Goal: Task Accomplishment & Management: Complete application form

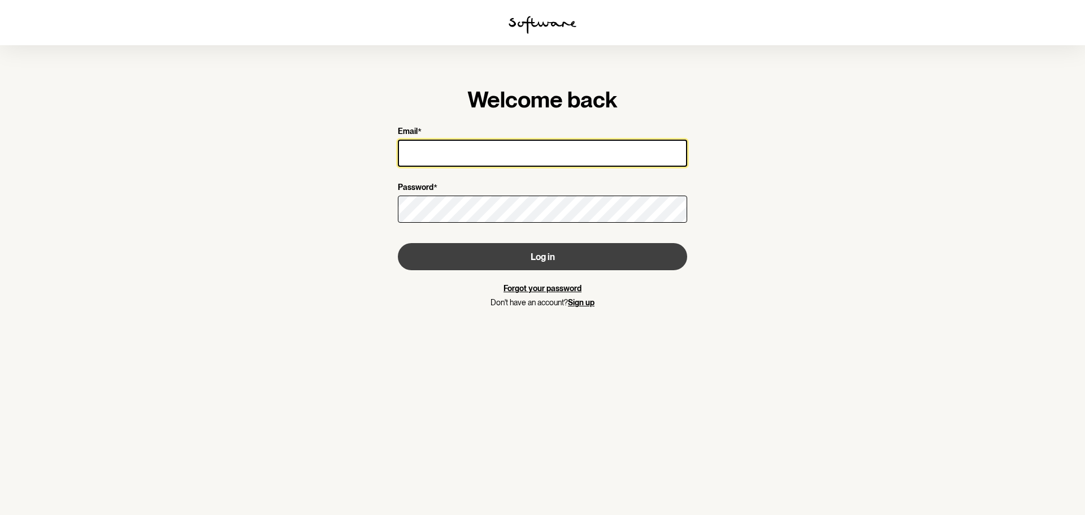
type input "[EMAIL_ADDRESS][DOMAIN_NAME]"
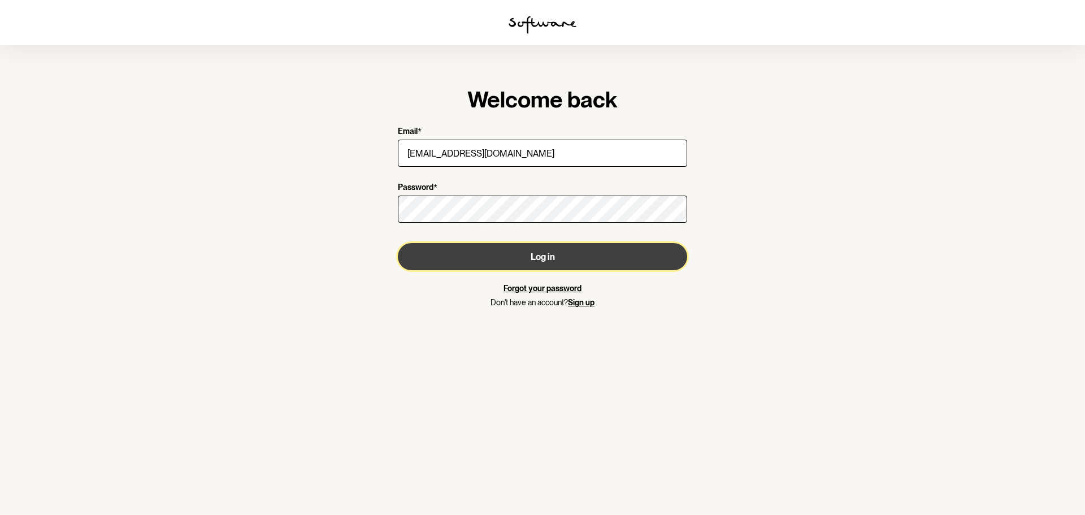
click at [513, 253] on button "Log in" at bounding box center [542, 256] width 289 height 27
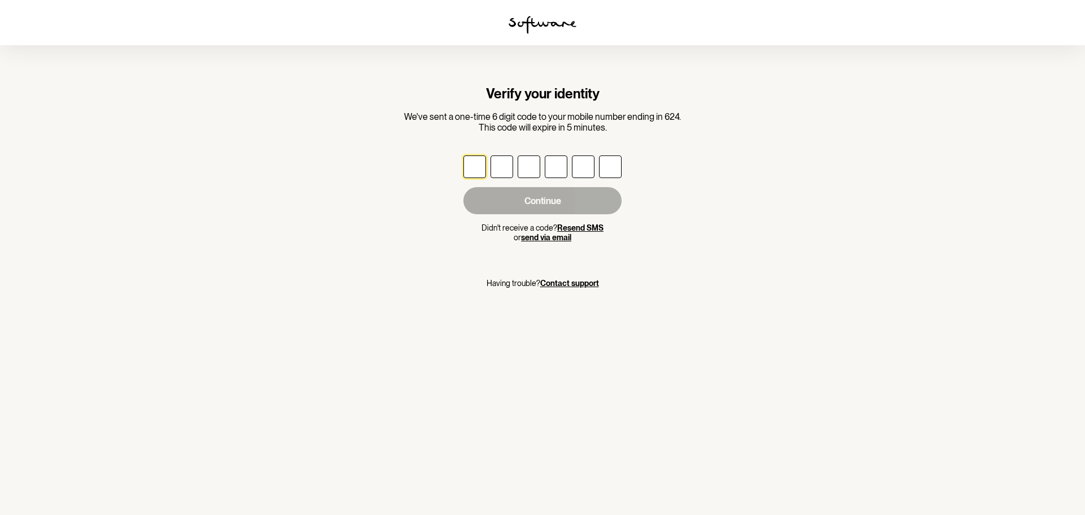
type input "3"
type input "1"
type input "2"
type input "5"
type input "1"
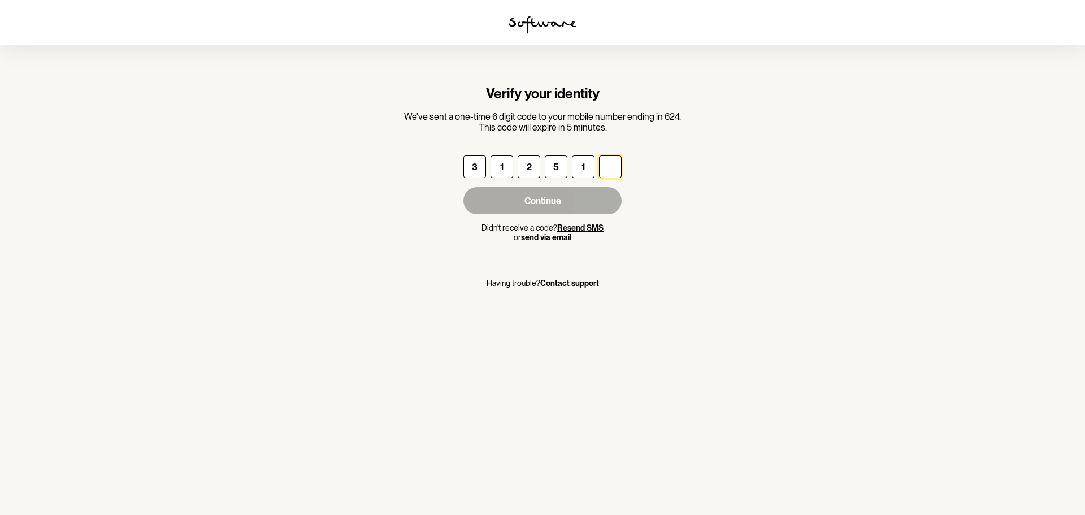
type input "9"
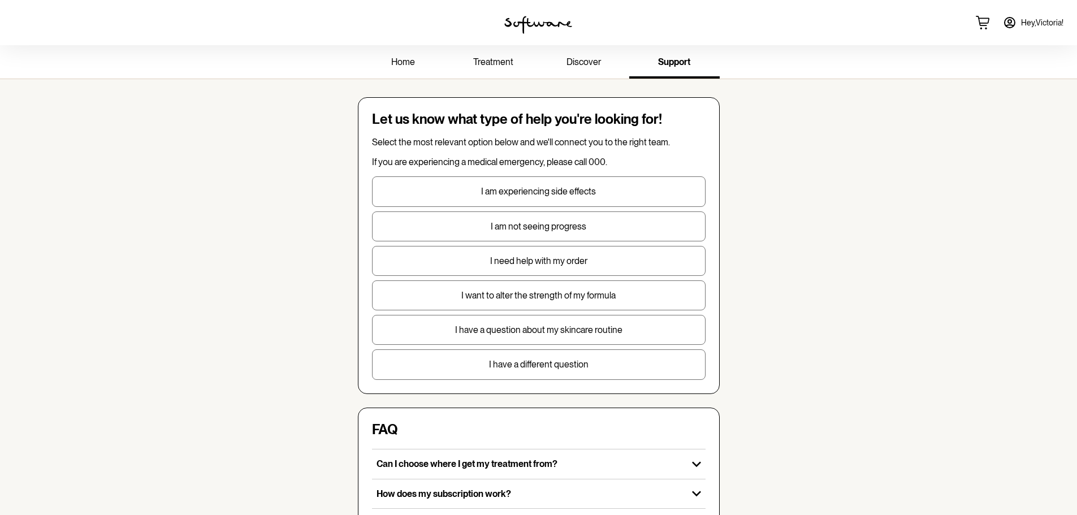
click at [595, 296] on p "I want to alter the strength of my formula" at bounding box center [539, 295] width 332 height 11
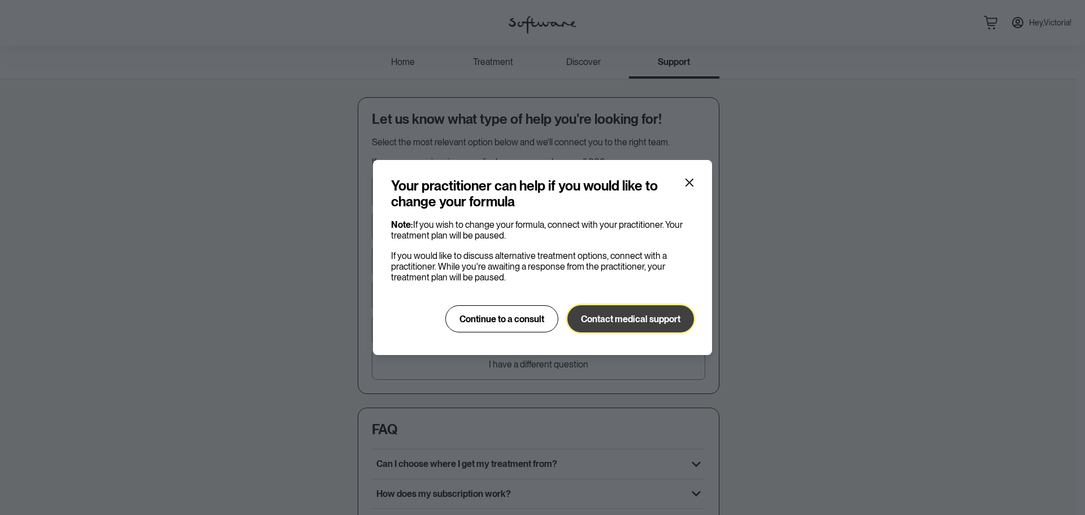
click at [622, 316] on span "Contact medical support" at bounding box center [630, 319] width 99 height 11
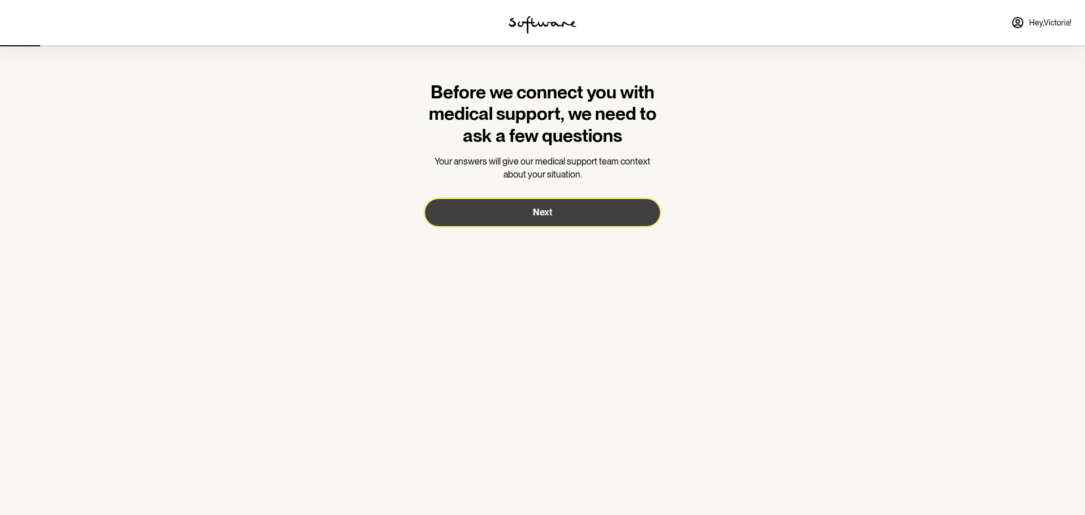
click at [512, 214] on button "Next" at bounding box center [542, 212] width 235 height 27
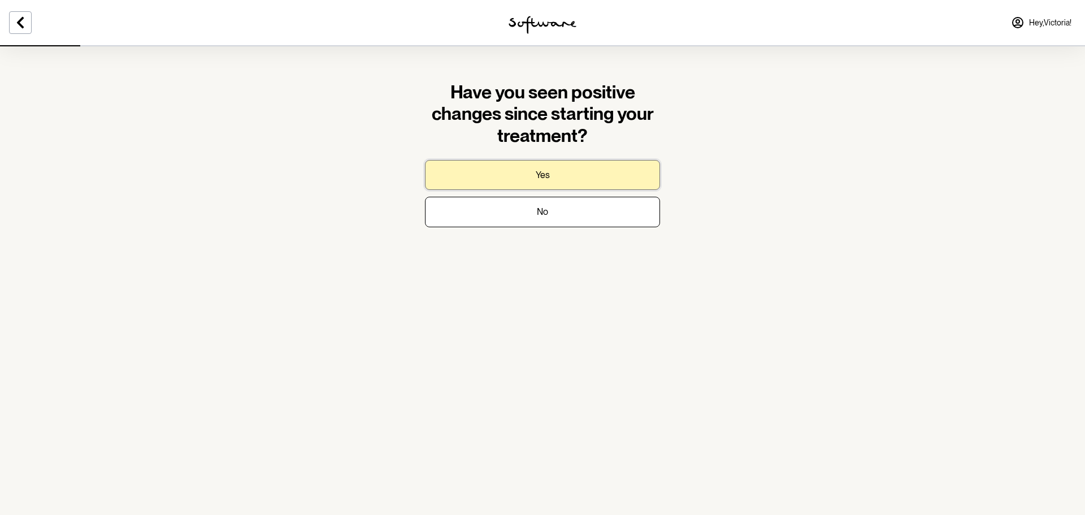
click at [568, 180] on button "Yes" at bounding box center [542, 175] width 235 height 30
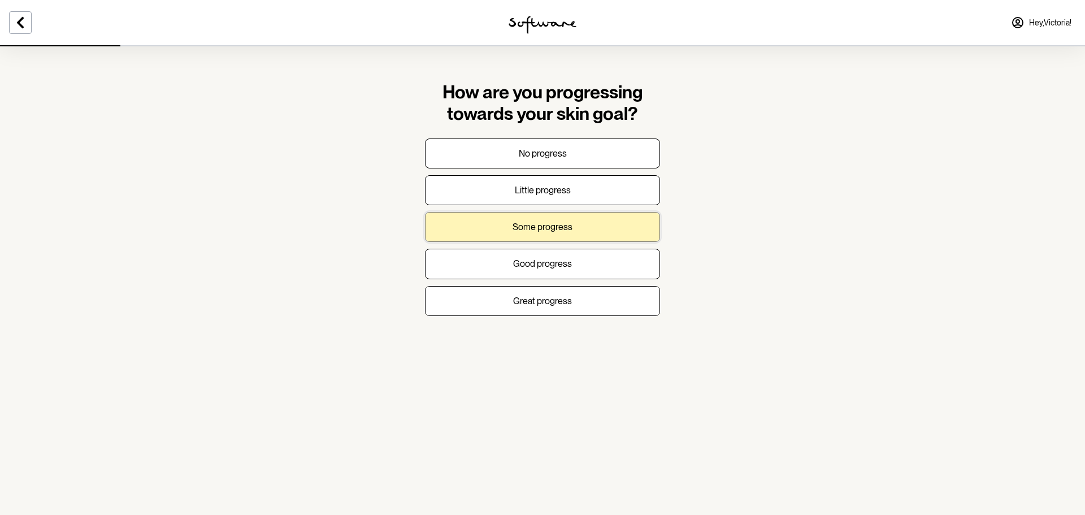
click at [605, 227] on button "Some progress" at bounding box center [542, 227] width 235 height 30
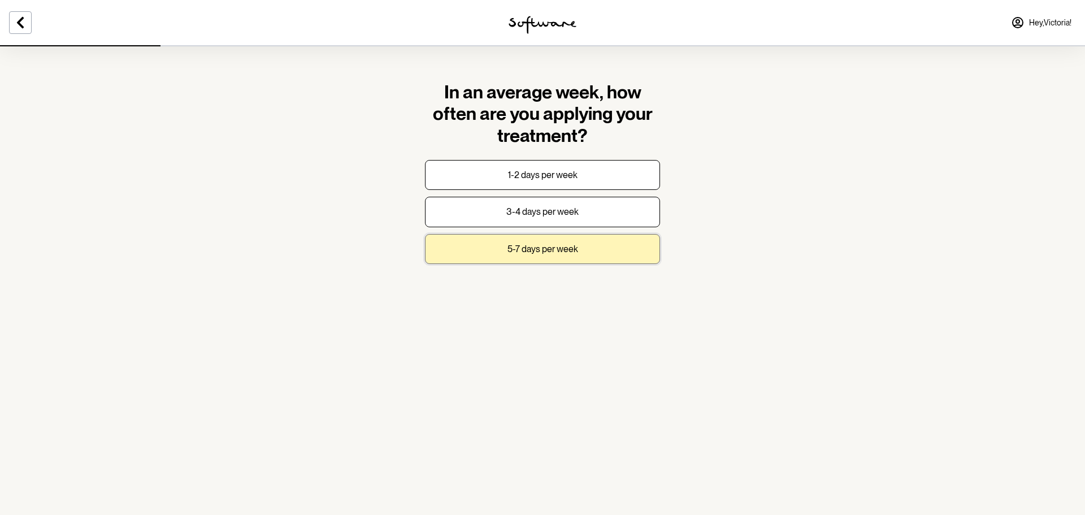
click at [529, 248] on p "5-7 days per week" at bounding box center [543, 249] width 71 height 11
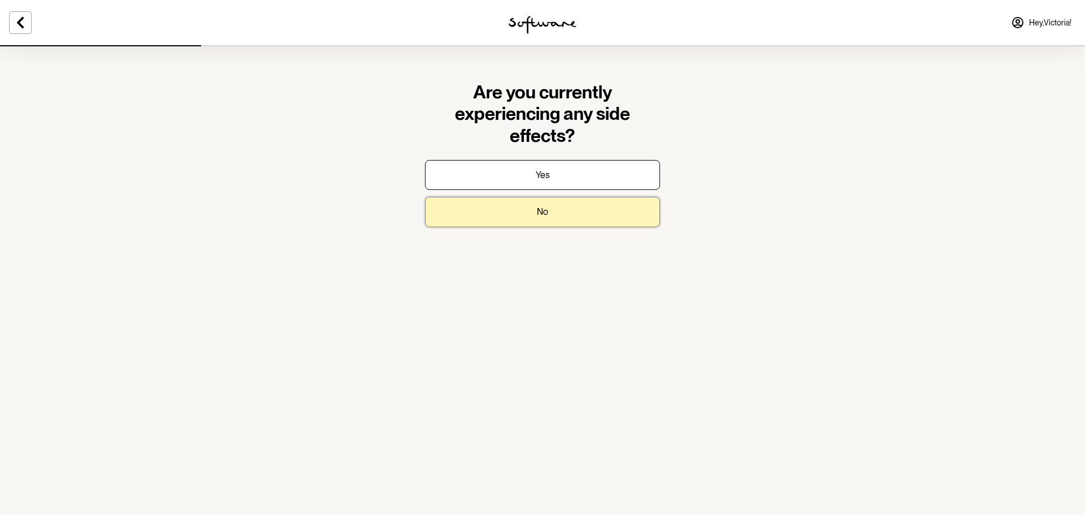
click at [545, 209] on p "No" at bounding box center [542, 211] width 11 height 11
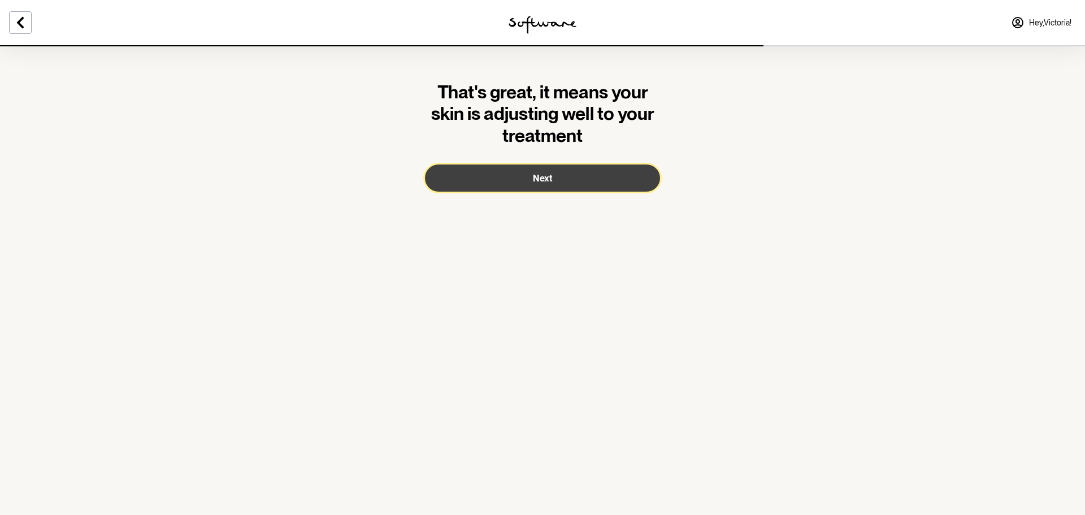
click at [547, 174] on span "Next" at bounding box center [542, 178] width 19 height 11
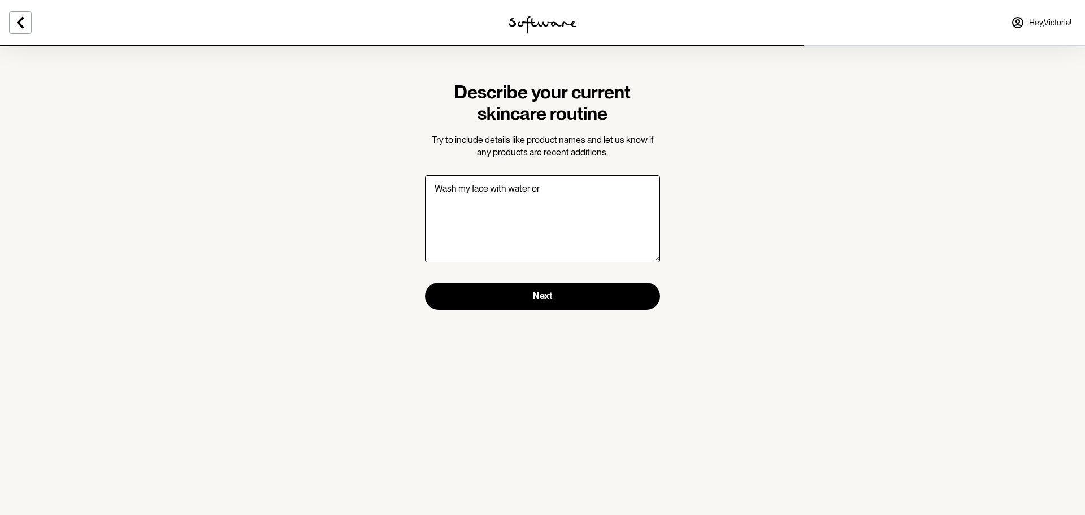
click at [509, 191] on textarea "Wash my face with water or" at bounding box center [542, 218] width 235 height 87
click at [614, 192] on textarea "Wash my face with just water or" at bounding box center [542, 218] width 235 height 87
drag, startPoint x: 568, startPoint y: 189, endPoint x: 545, endPoint y: 211, distance: 31.2
click at [545, 211] on textarea "Wash my face with just water or cera v cleanser in the morning" at bounding box center [542, 218] width 235 height 87
click at [561, 190] on textarea "Wash my face with just water or cera v cleanser in the morning" at bounding box center [542, 218] width 235 height 87
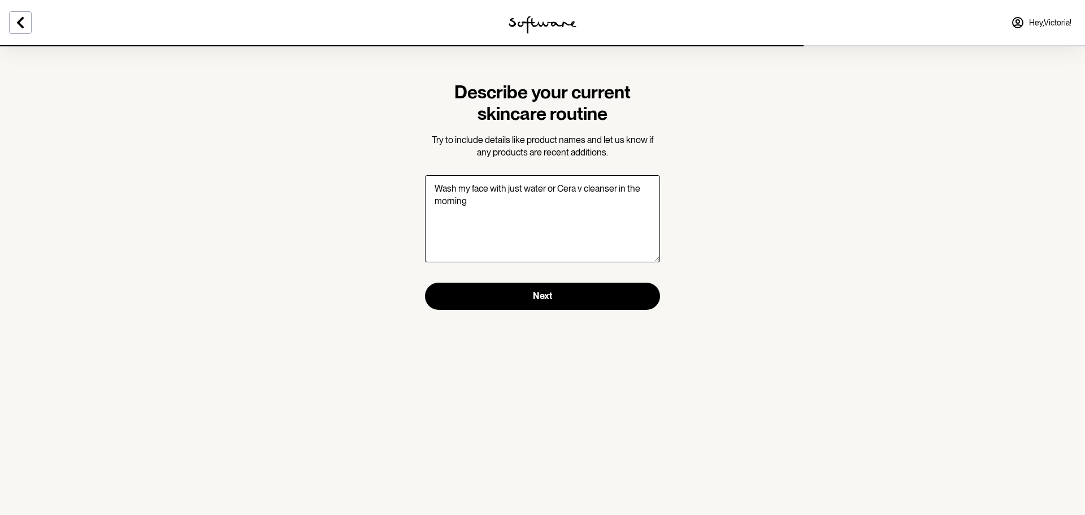
click at [581, 189] on textarea "Wash my face with just water or Cera v cleanser in the morning" at bounding box center [542, 218] width 235 height 87
click at [539, 198] on textarea "Wash my face with just water or Cera V cleanser in the morning" at bounding box center [542, 218] width 235 height 87
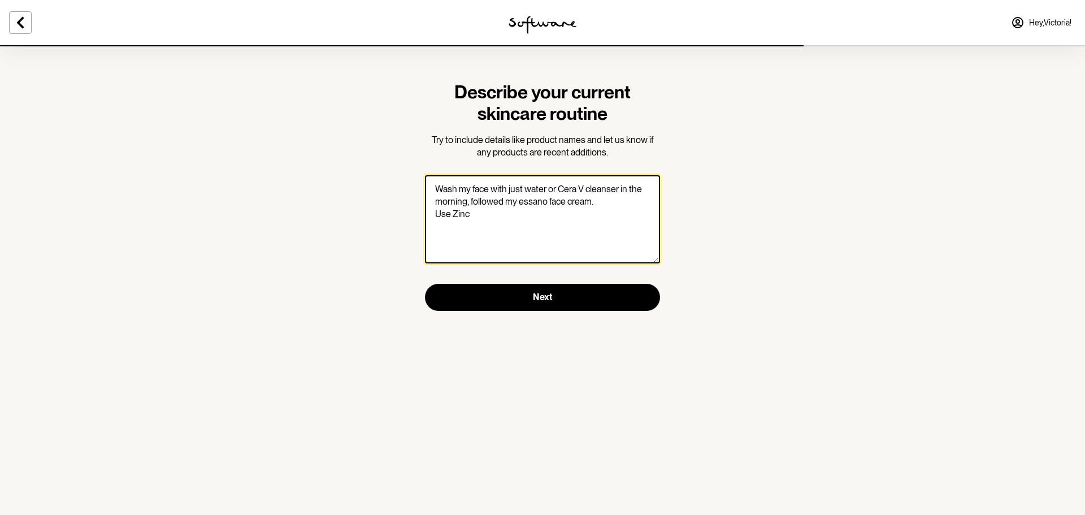
click at [453, 214] on textarea "Wash my face with just water or Cera V cleanser in the morning, followed my ess…" at bounding box center [542, 219] width 235 height 88
click at [565, 220] on textarea "Wash my face with just water or Cera V cleanser in the morning, followed my ess…" at bounding box center [542, 219] width 235 height 88
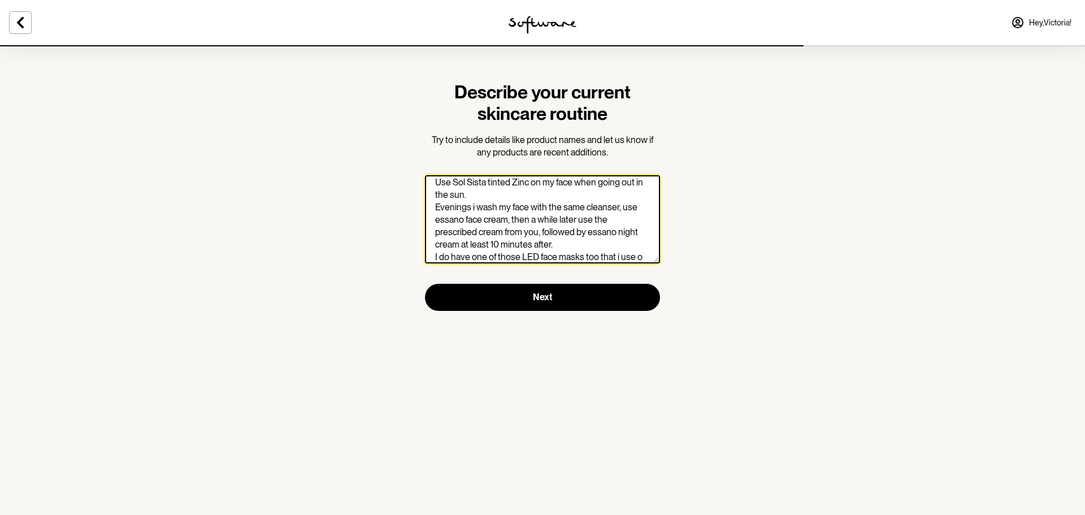
scroll to position [44, 0]
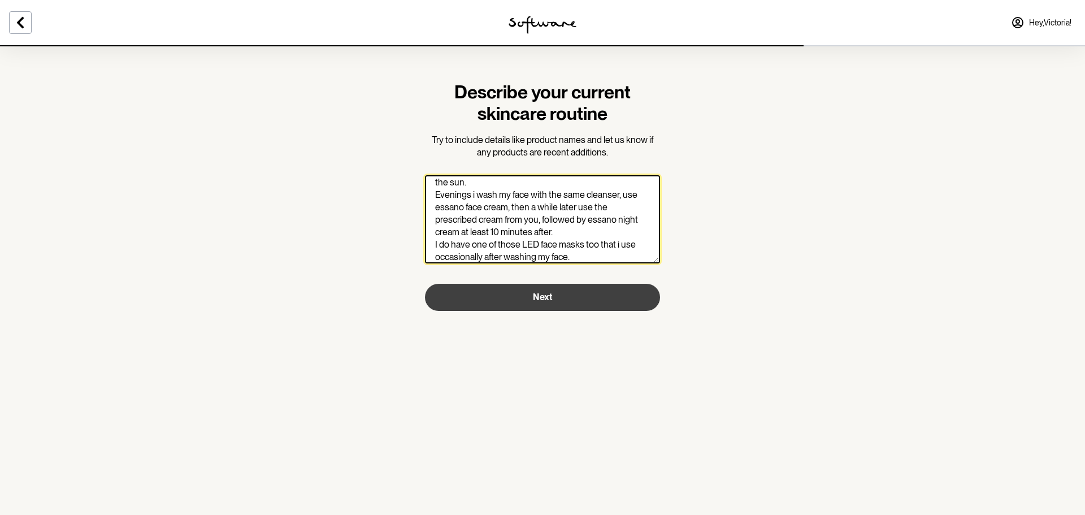
type textarea "Wash my face with just water or Cera V cleanser in the morning, followed my ess…"
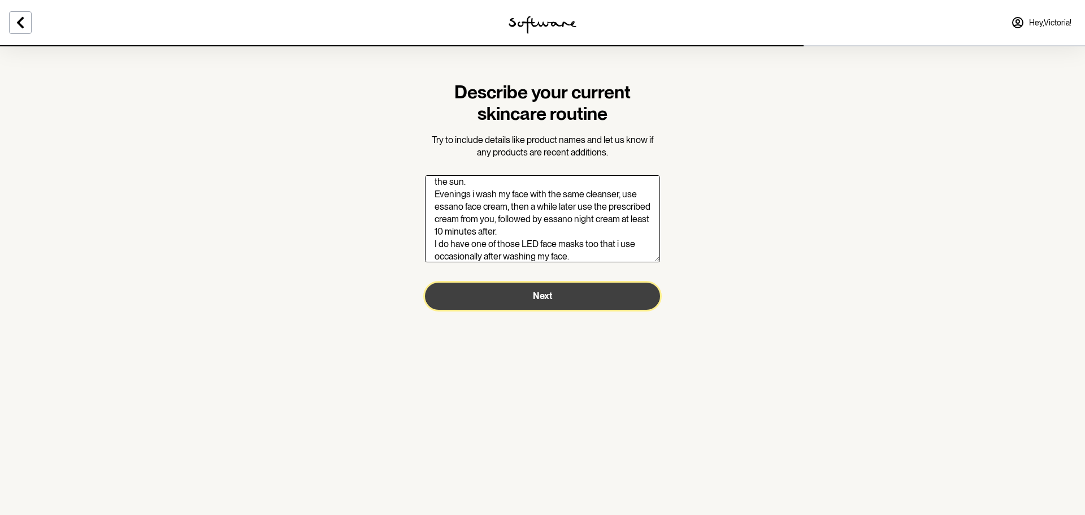
click at [587, 290] on button "Next" at bounding box center [542, 296] width 235 height 27
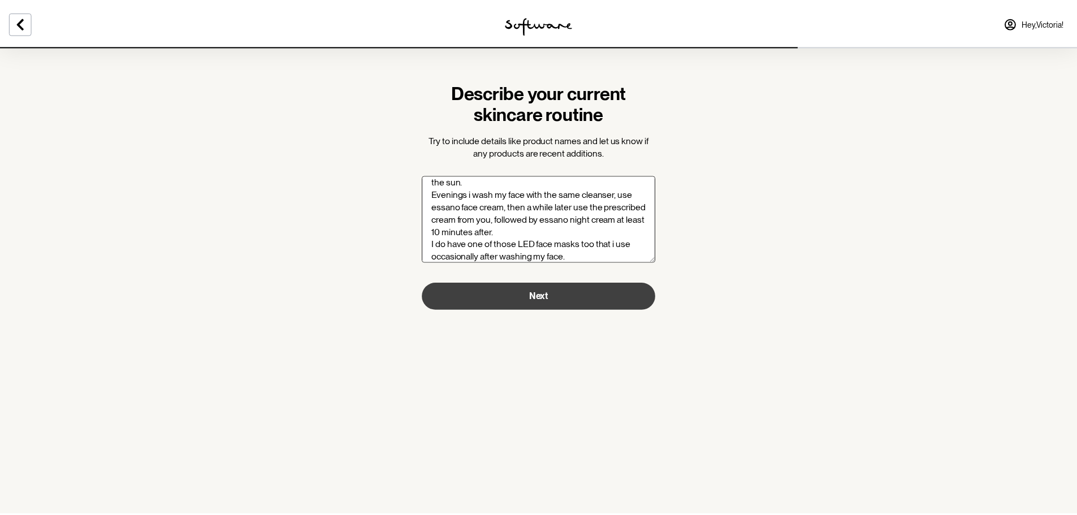
scroll to position [44, 0]
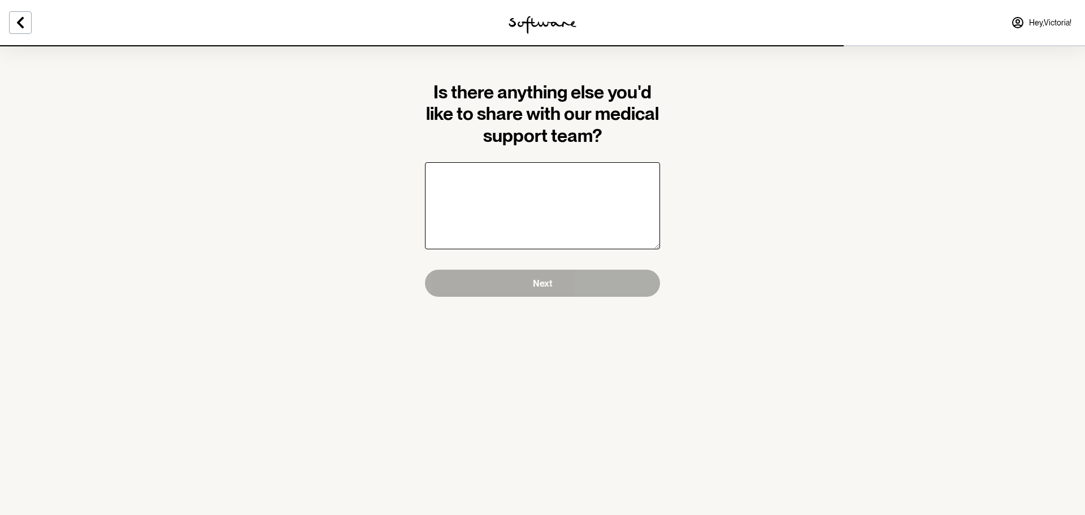
click at [565, 185] on textarea "Is there anything else you'd like to share with our medical support team?" at bounding box center [542, 205] width 235 height 87
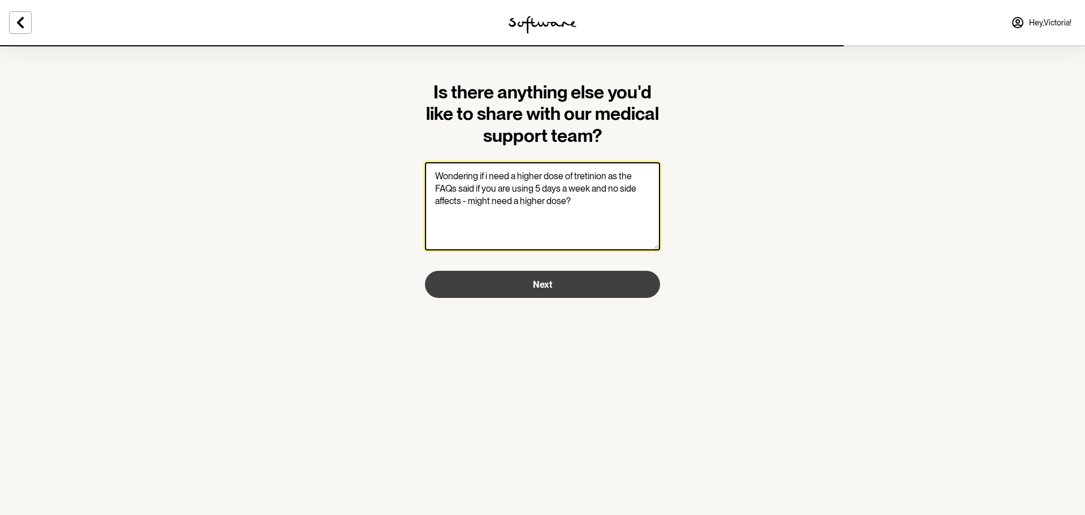
type textarea "Wondering if i need a higher dose of tretinion as the FAQs said if you are usin…"
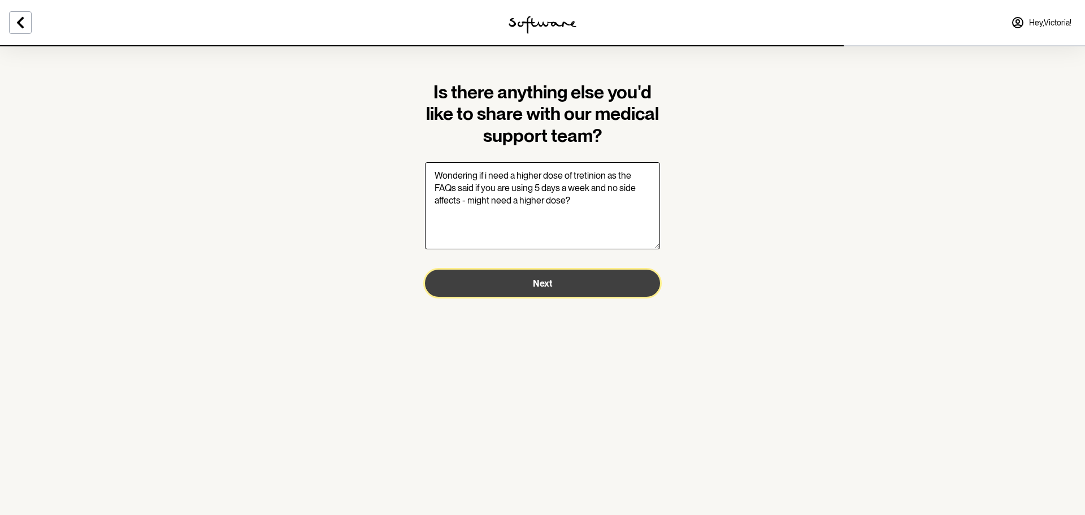
click at [571, 280] on button "Next" at bounding box center [542, 283] width 235 height 27
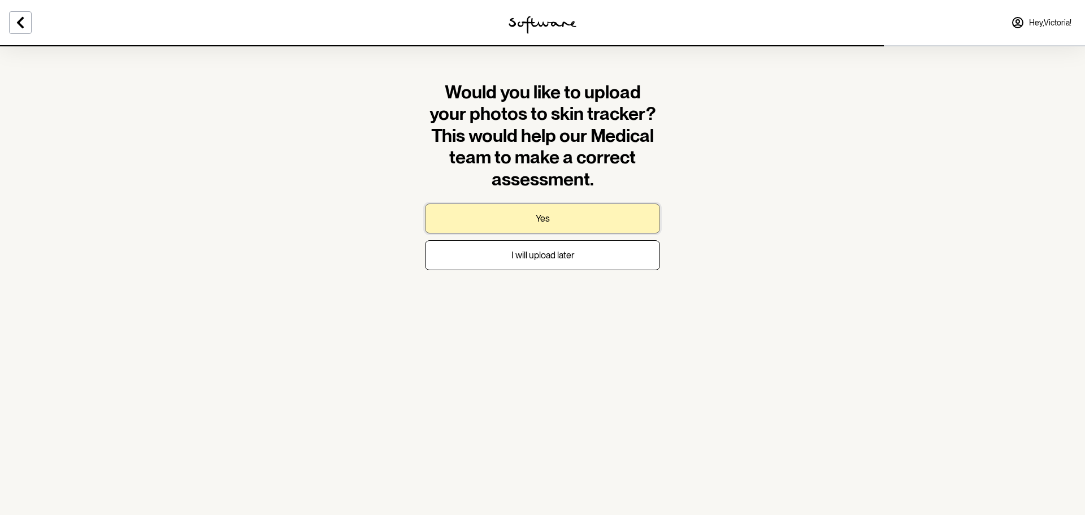
click at [584, 207] on button "Yes" at bounding box center [542, 218] width 235 height 30
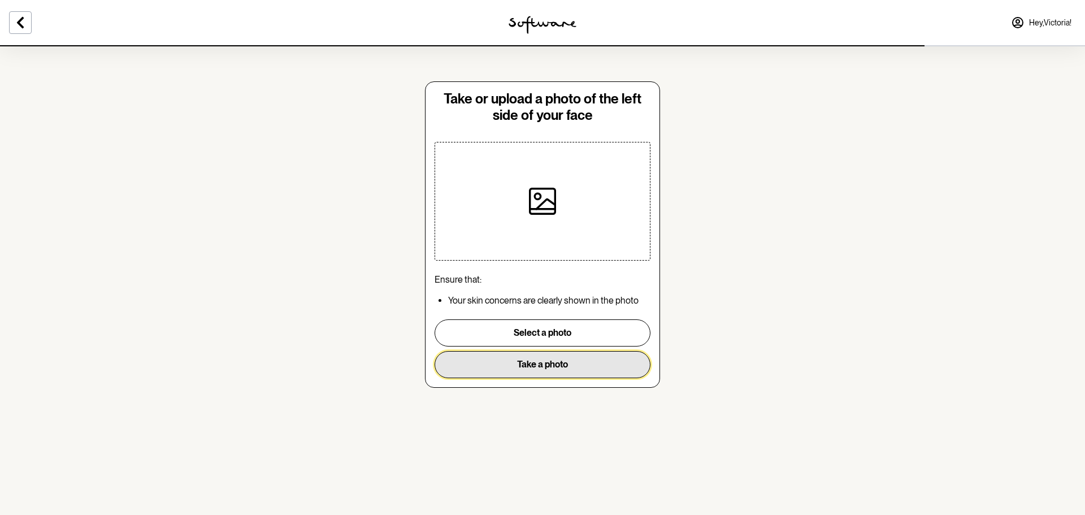
click at [579, 365] on button "Take a photo" at bounding box center [543, 364] width 216 height 27
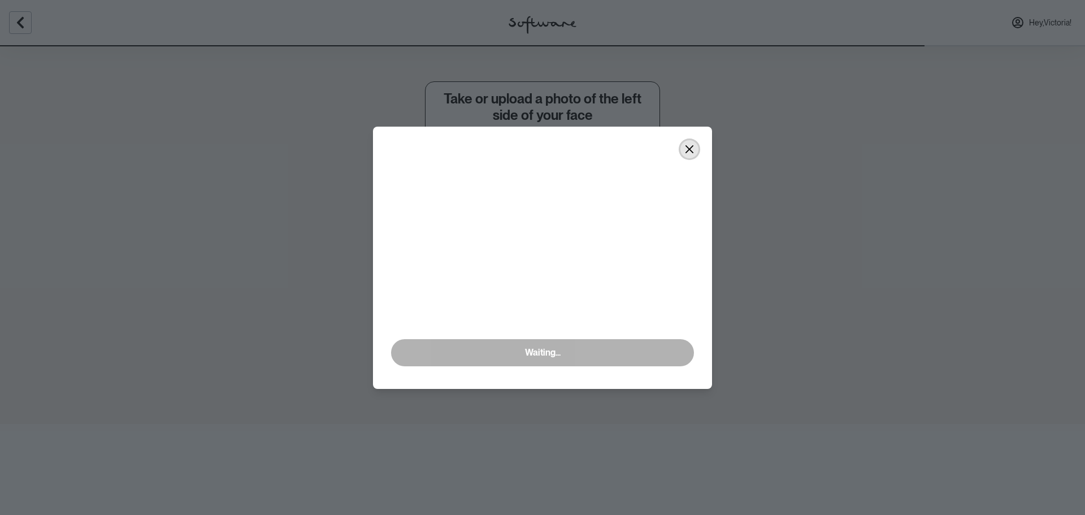
click at [692, 154] on icon "Close" at bounding box center [689, 149] width 9 height 9
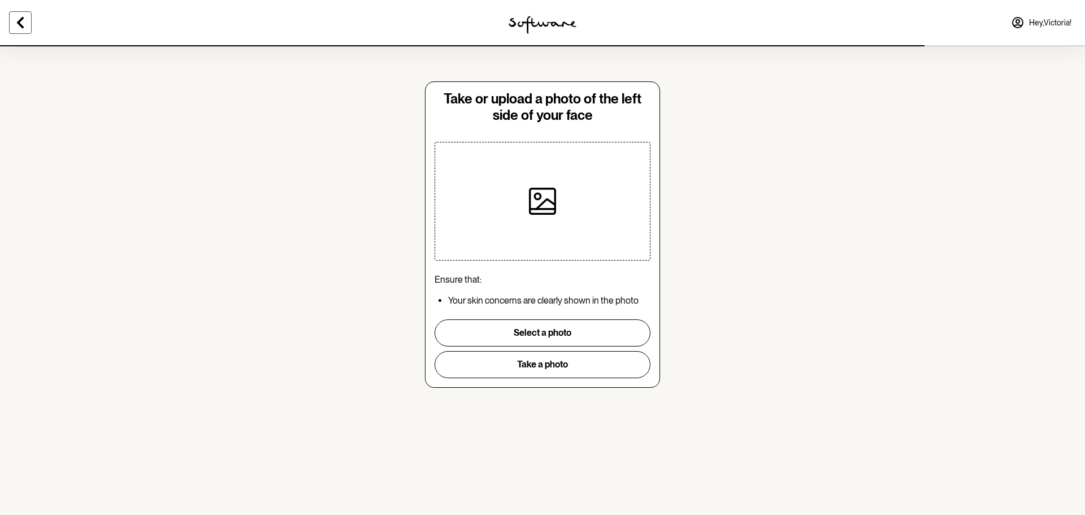
click at [25, 31] on button at bounding box center [20, 22] width 23 height 23
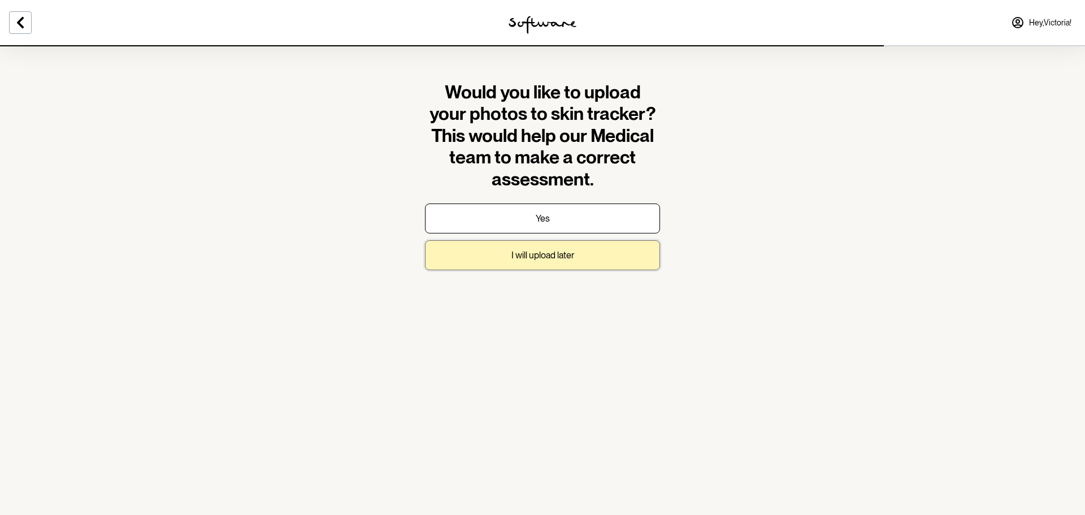
click at [538, 252] on p "I will upload later" at bounding box center [543, 255] width 63 height 11
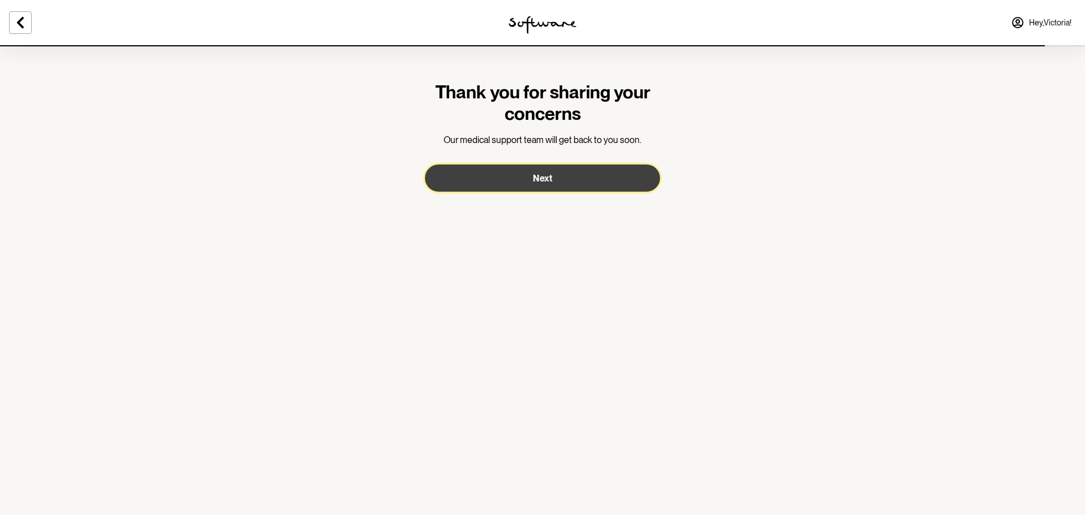
click at [535, 177] on span "Next" at bounding box center [542, 178] width 19 height 11
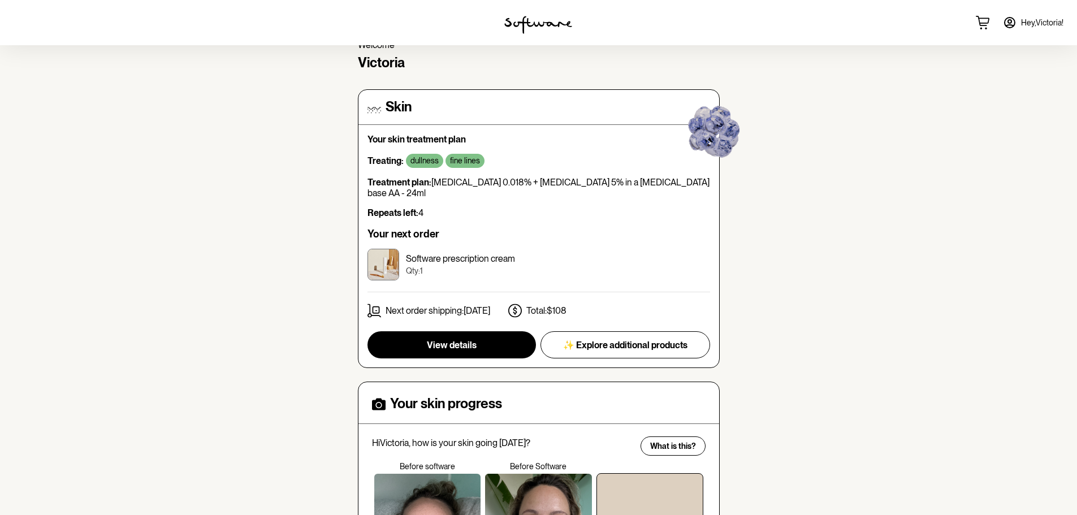
scroll to position [170, 0]
